Goal: Check status

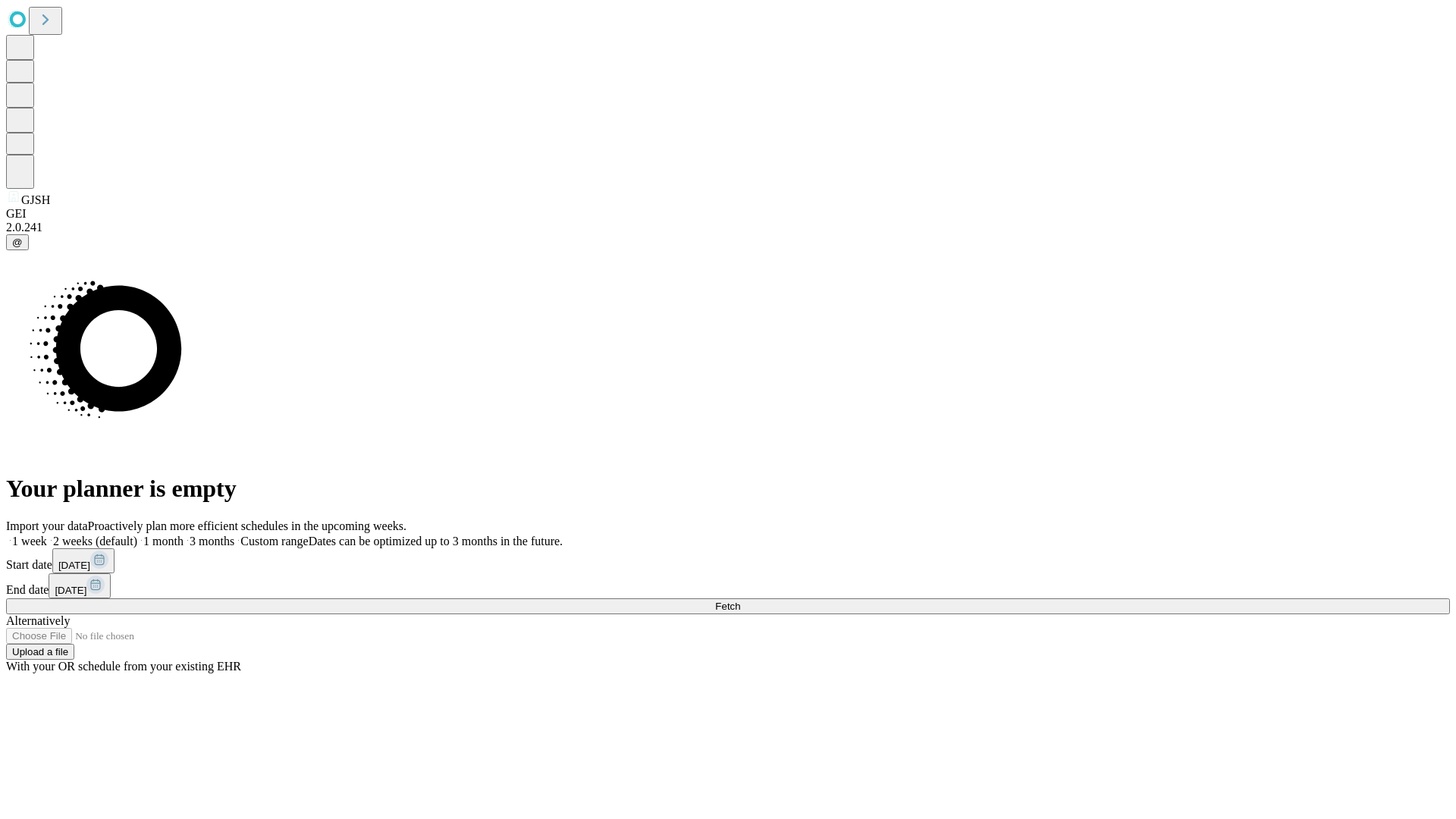
click at [740, 600] on span "Fetch" at bounding box center [728, 606] width 25 height 11
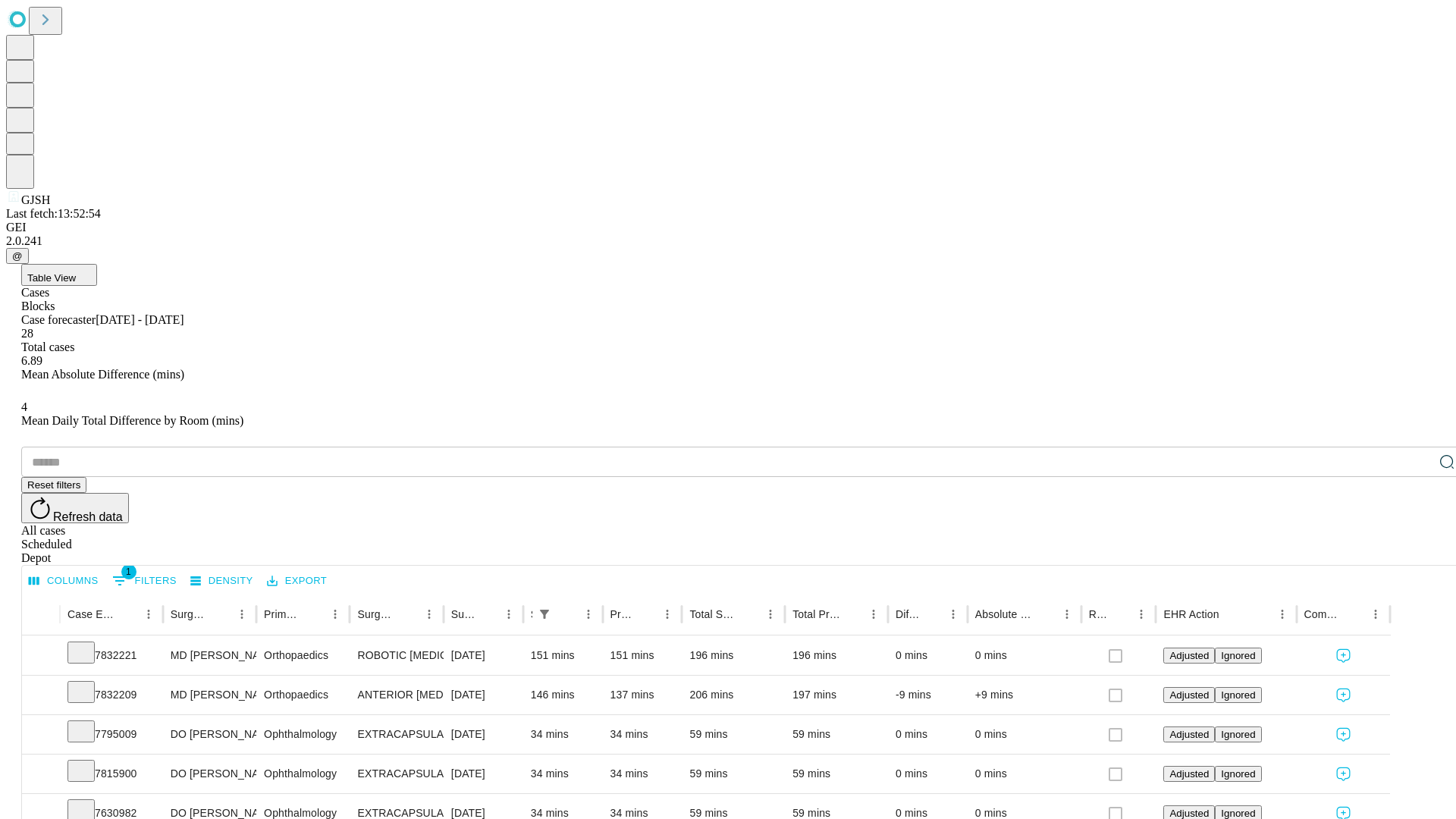
click at [1358, 537] on div "Scheduled" at bounding box center [743, 544] width 1444 height 13
